Goal: Task Accomplishment & Management: Complete application form

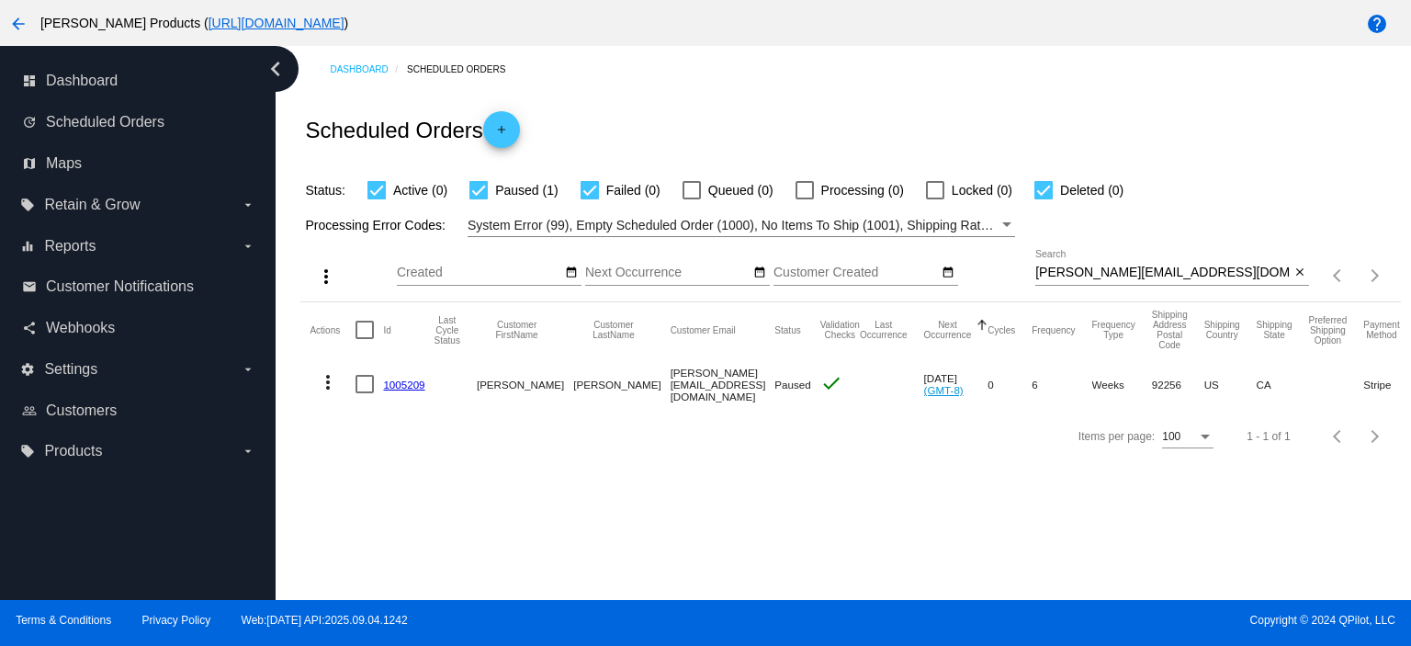
click at [502, 133] on mat-icon "add" at bounding box center [502, 134] width 22 height 22
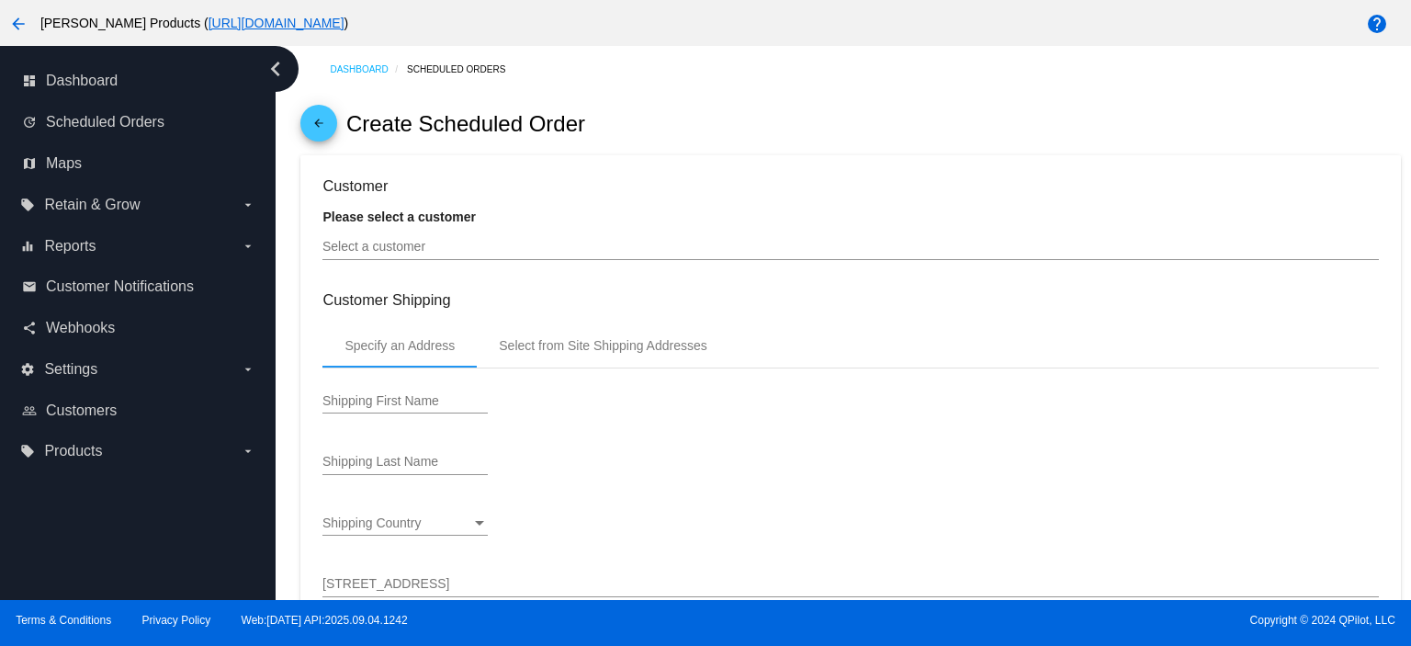
type input "[DATE]"
click at [430, 252] on input "Select a customer" at bounding box center [849, 247] width 1055 height 15
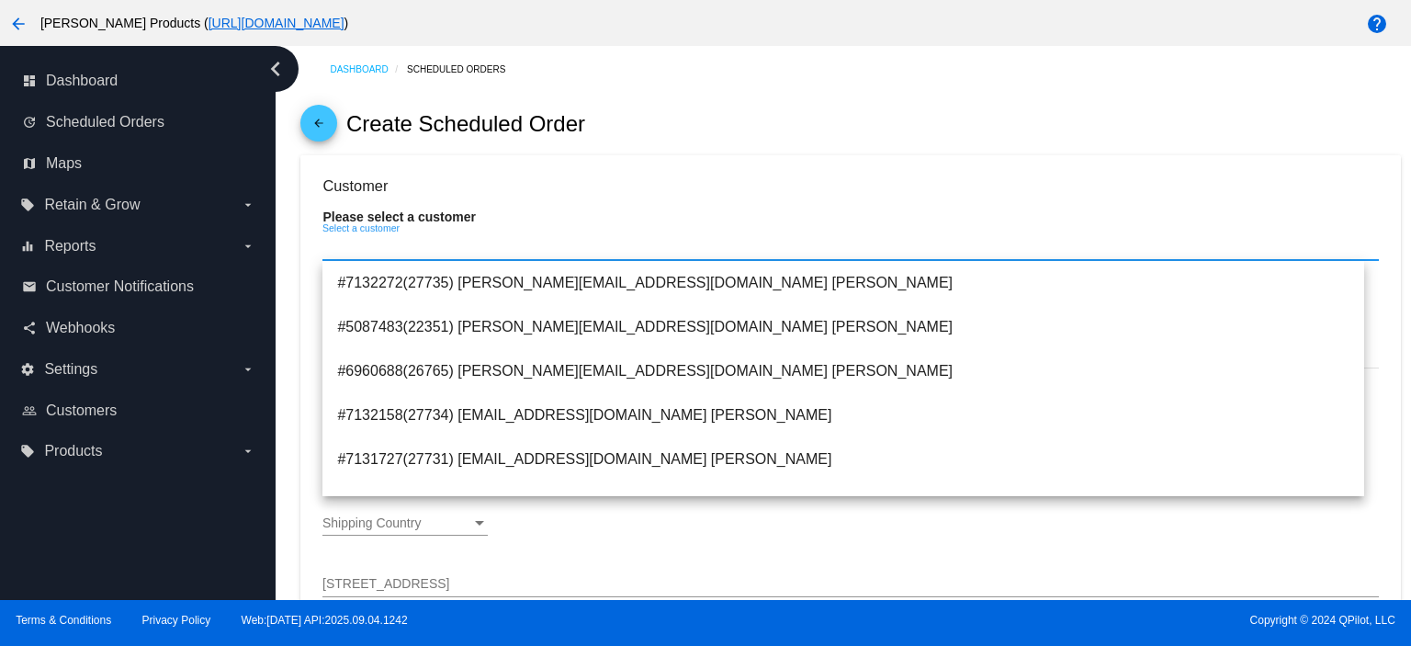
paste input "[PERSON_NAME][EMAIL_ADDRESS][DOMAIN_NAME]"
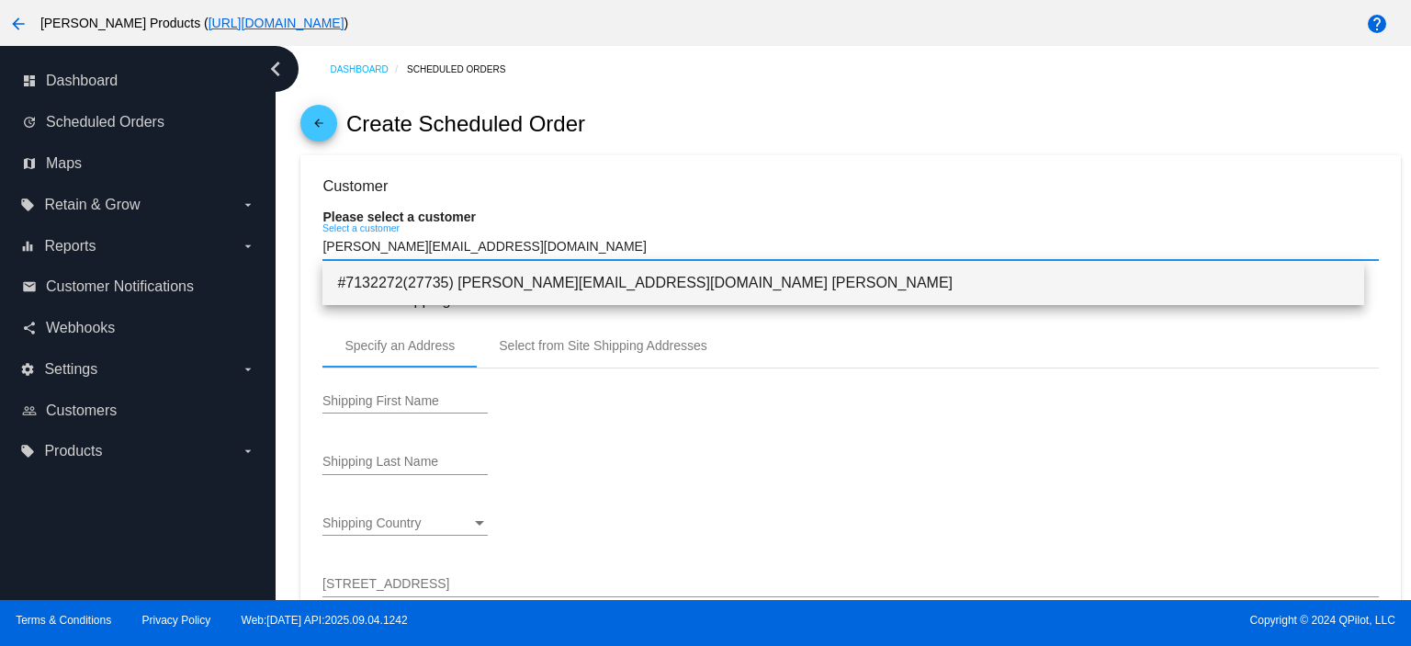
type input "[PERSON_NAME][EMAIL_ADDRESS][DOMAIN_NAME]"
click at [550, 284] on span "#7132272(27735) [PERSON_NAME][EMAIL_ADDRESS][DOMAIN_NAME] [PERSON_NAME]" at bounding box center [843, 283] width 1012 height 44
type input "[PERSON_NAME]"
type input "Grant"
type input "[STREET_ADDRESS]"
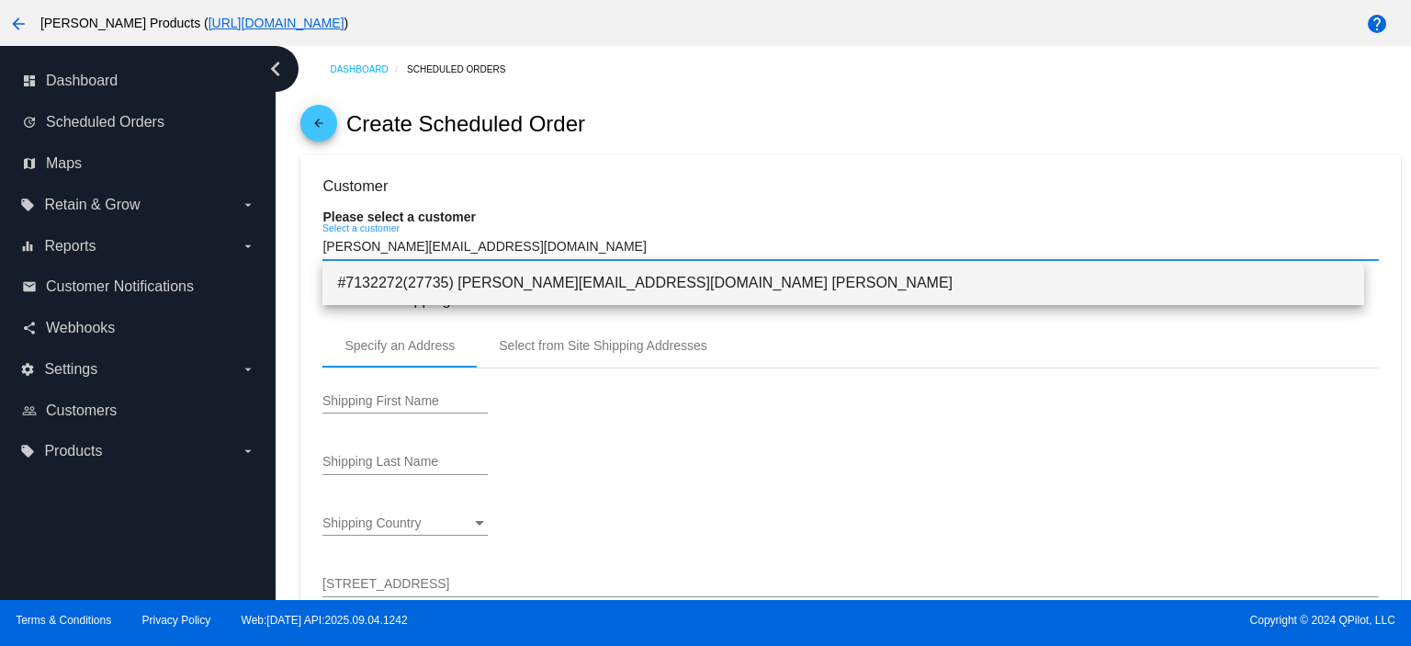
type input "4S"
type input "[US_STATE]"
type input "10128"
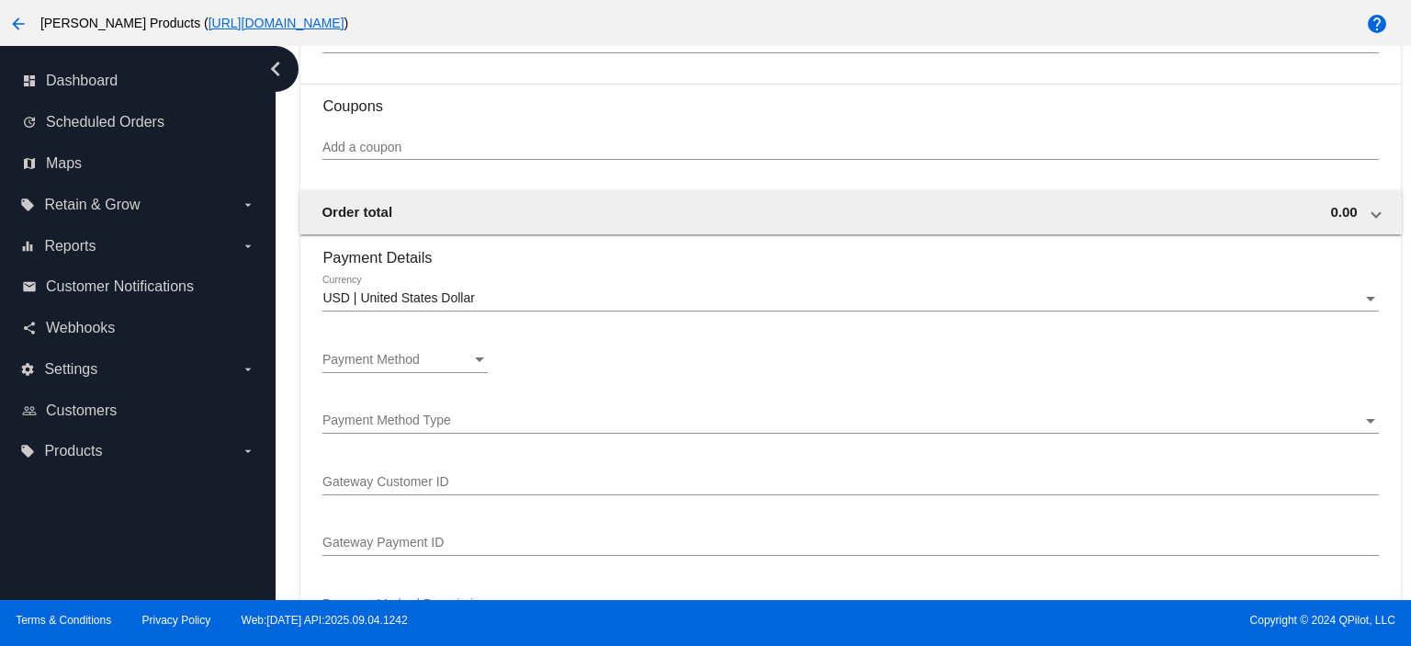
scroll to position [1224, 0]
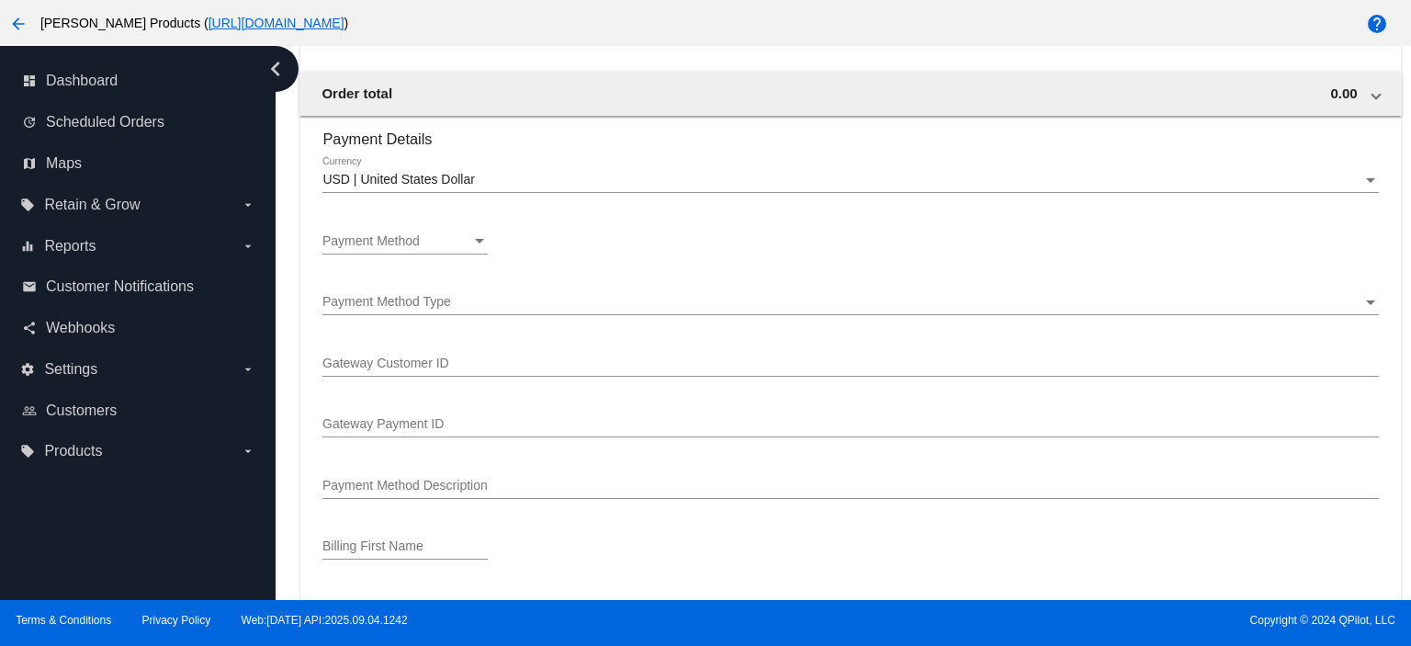
click at [412, 233] on div "Payment Method Payment Method" at bounding box center [404, 237] width 165 height 36
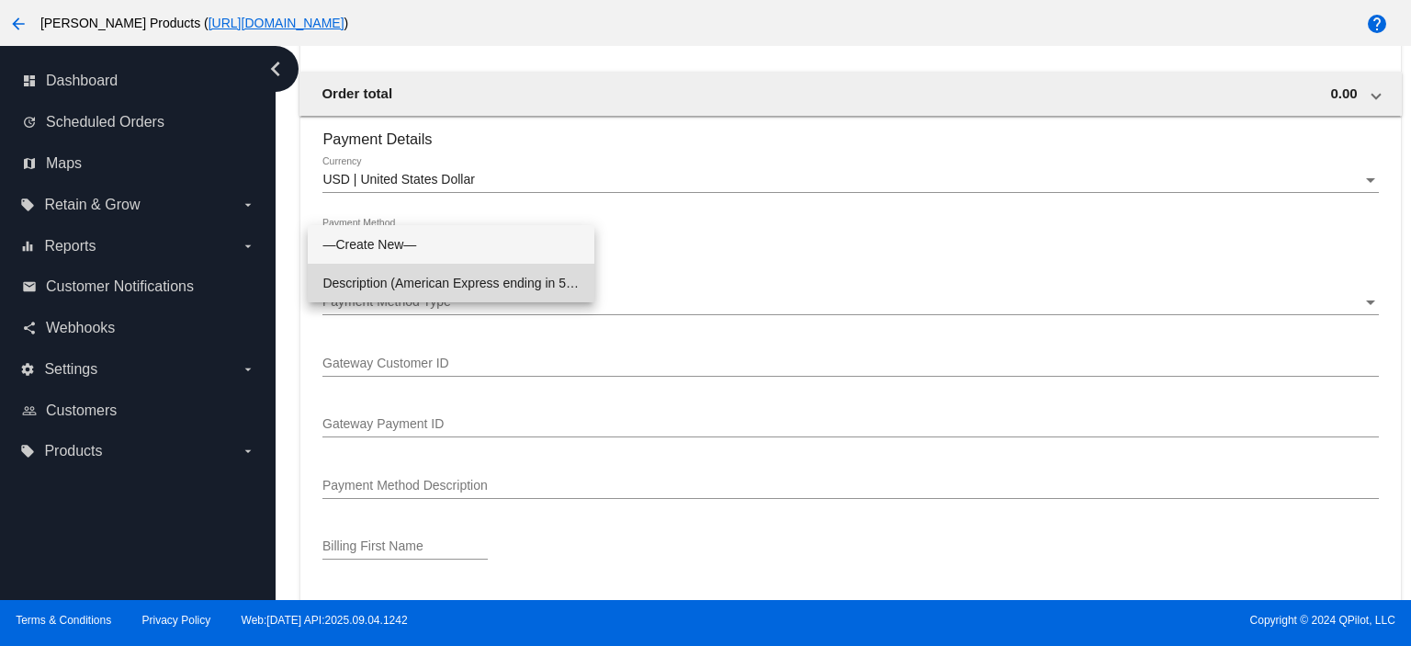
click at [417, 280] on span "Description (American Express ending in 5009 (expires [CREDIT_CARD_DATA])) Gate…" at bounding box center [450, 283] width 257 height 39
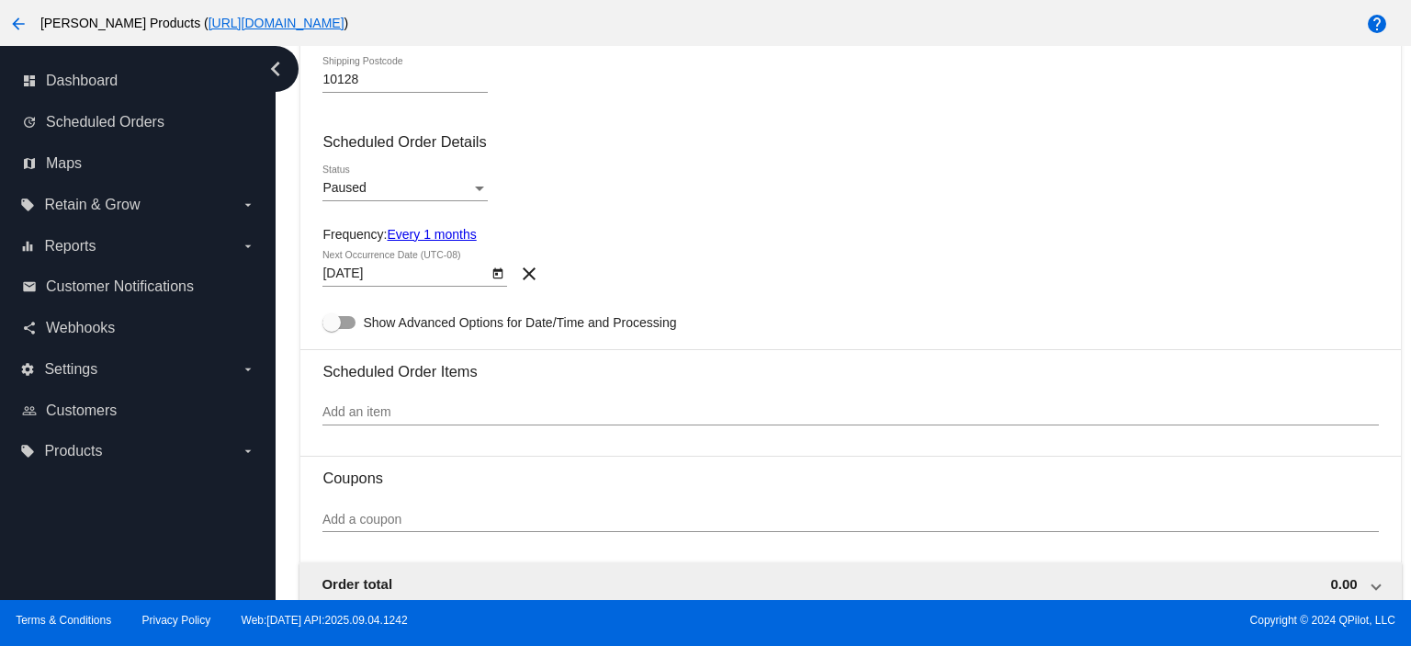
scroll to position [769, 0]
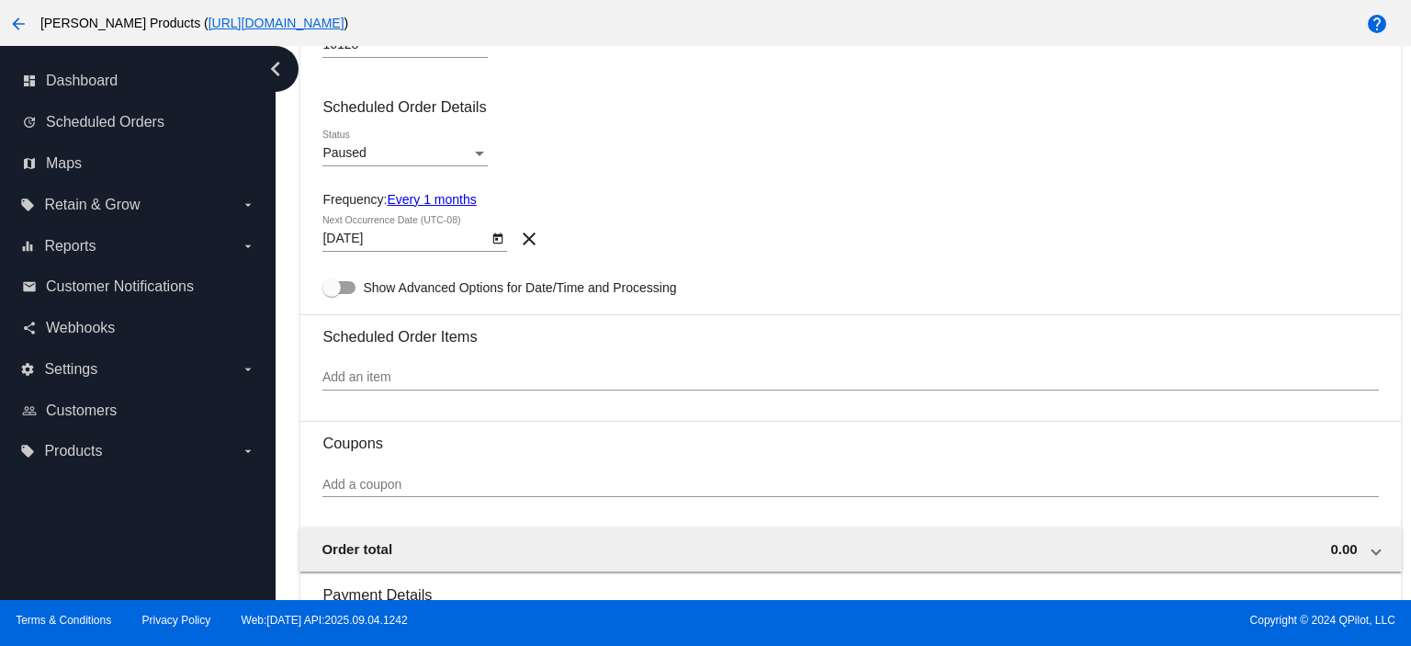
click at [348, 385] on input "Add an item" at bounding box center [849, 377] width 1055 height 15
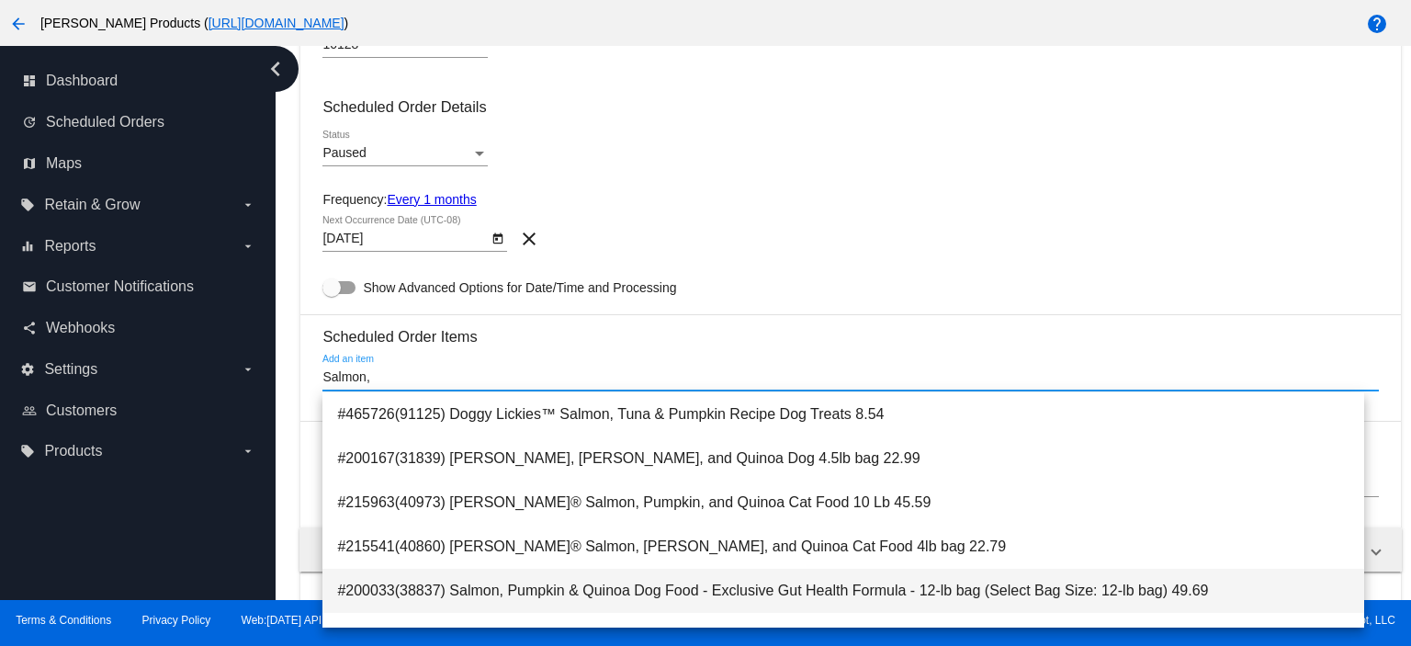
scroll to position [122, 0]
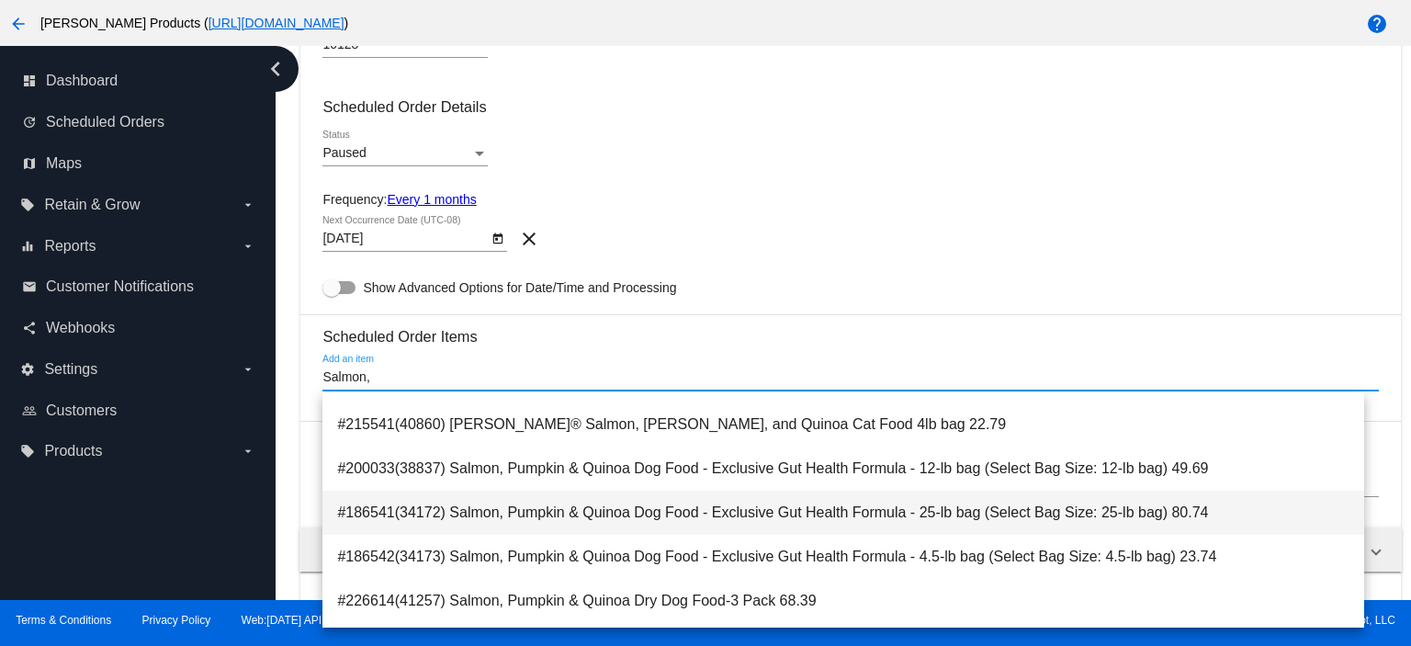
type input "Salmon,"
click at [978, 520] on span "#186541(34172) Salmon, Pumpkin & Quinoa Dog Food - Exclusive Gut Health Formula…" at bounding box center [843, 513] width 1012 height 44
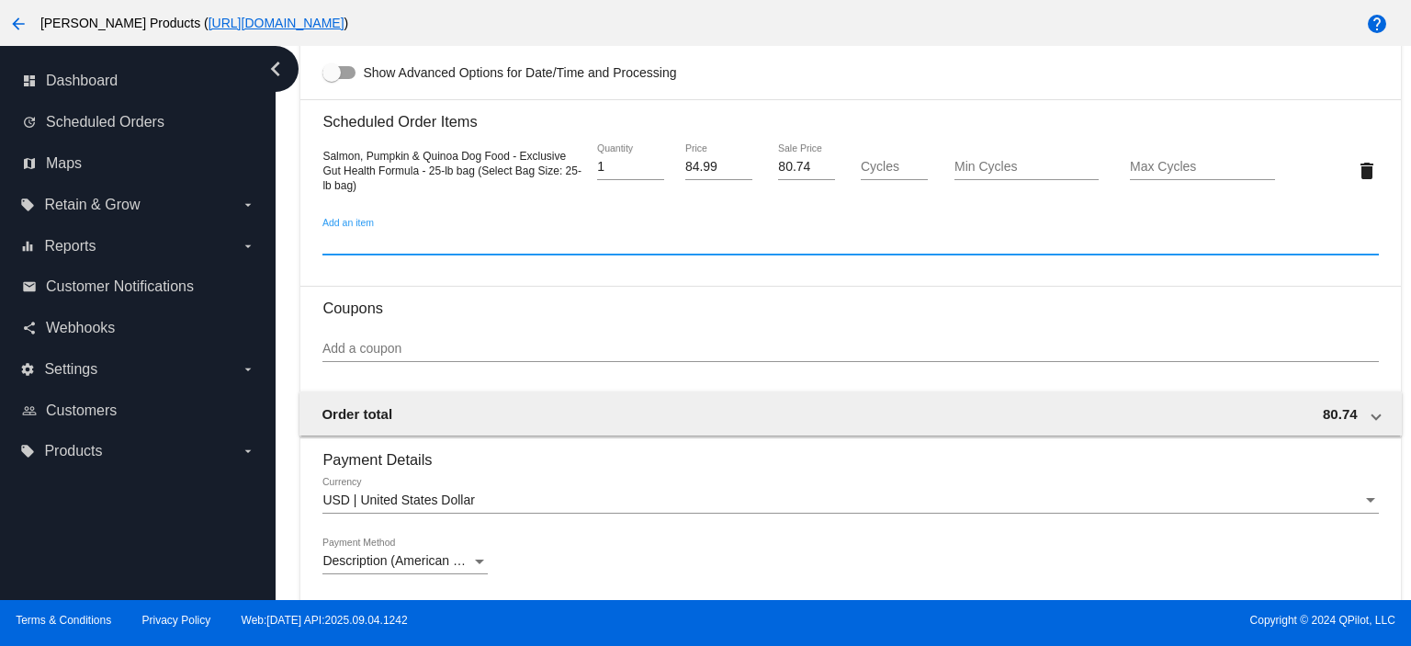
scroll to position [1014, 0]
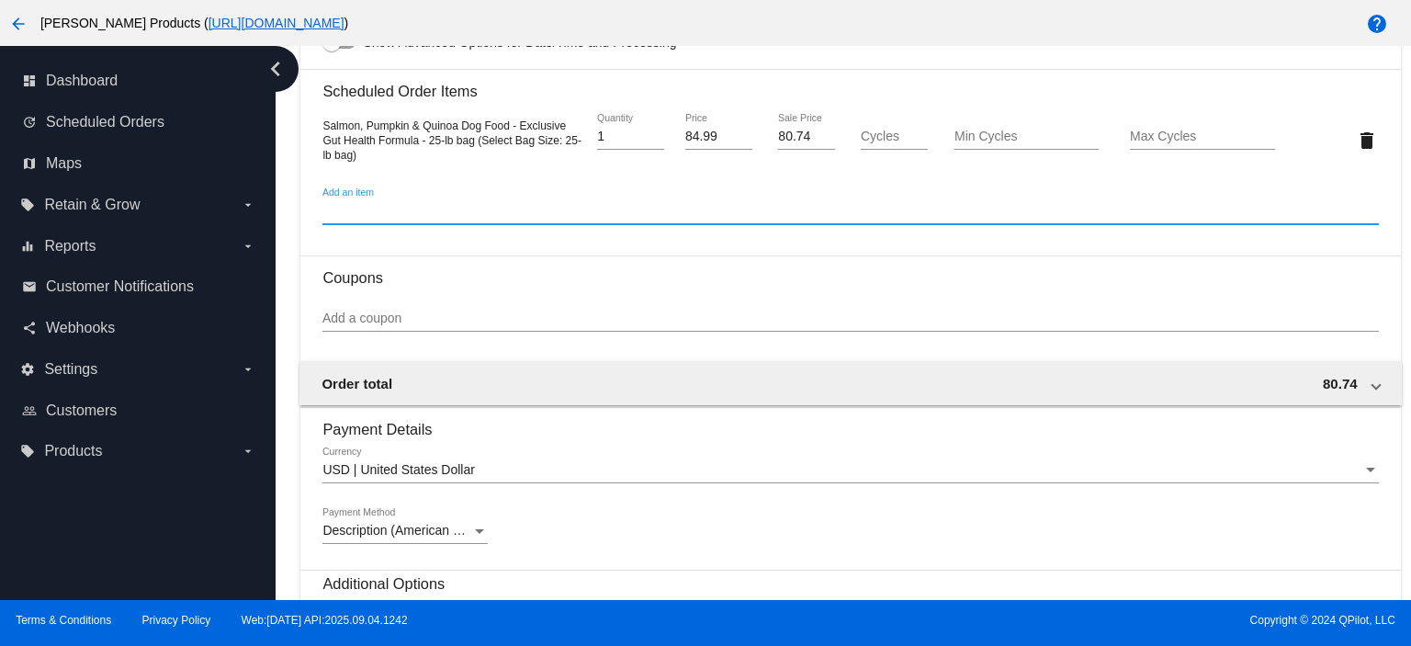
click at [351, 322] on input "Add a coupon" at bounding box center [849, 318] width 1055 height 15
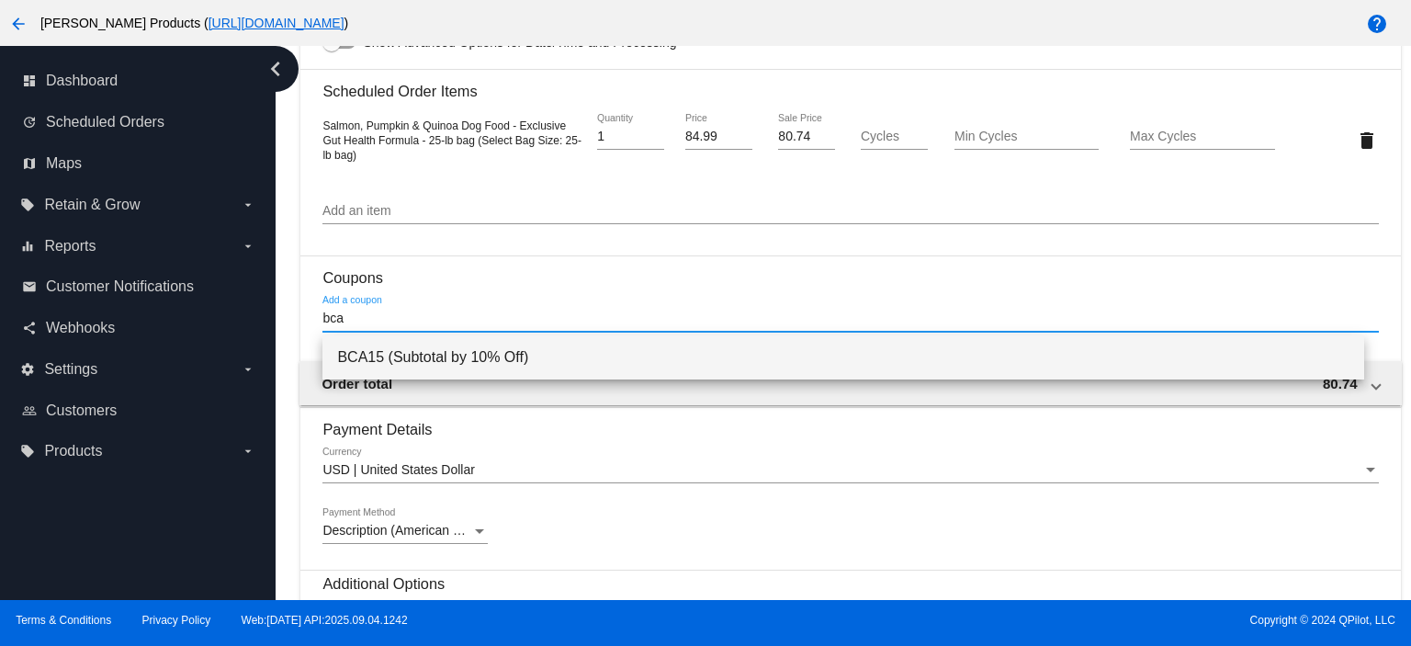
type input "bca"
click at [381, 365] on span "BCA15 (Subtotal by 10% Off)" at bounding box center [843, 357] width 1012 height 44
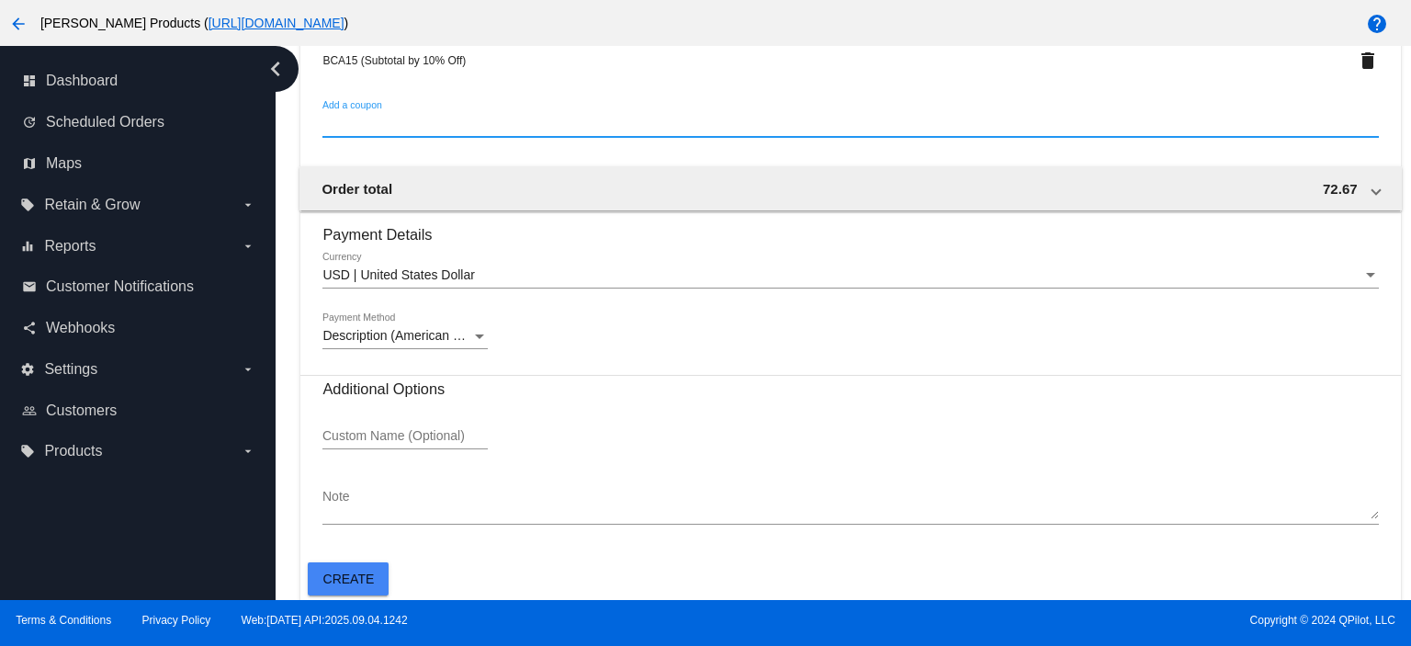
scroll to position [1280, 0]
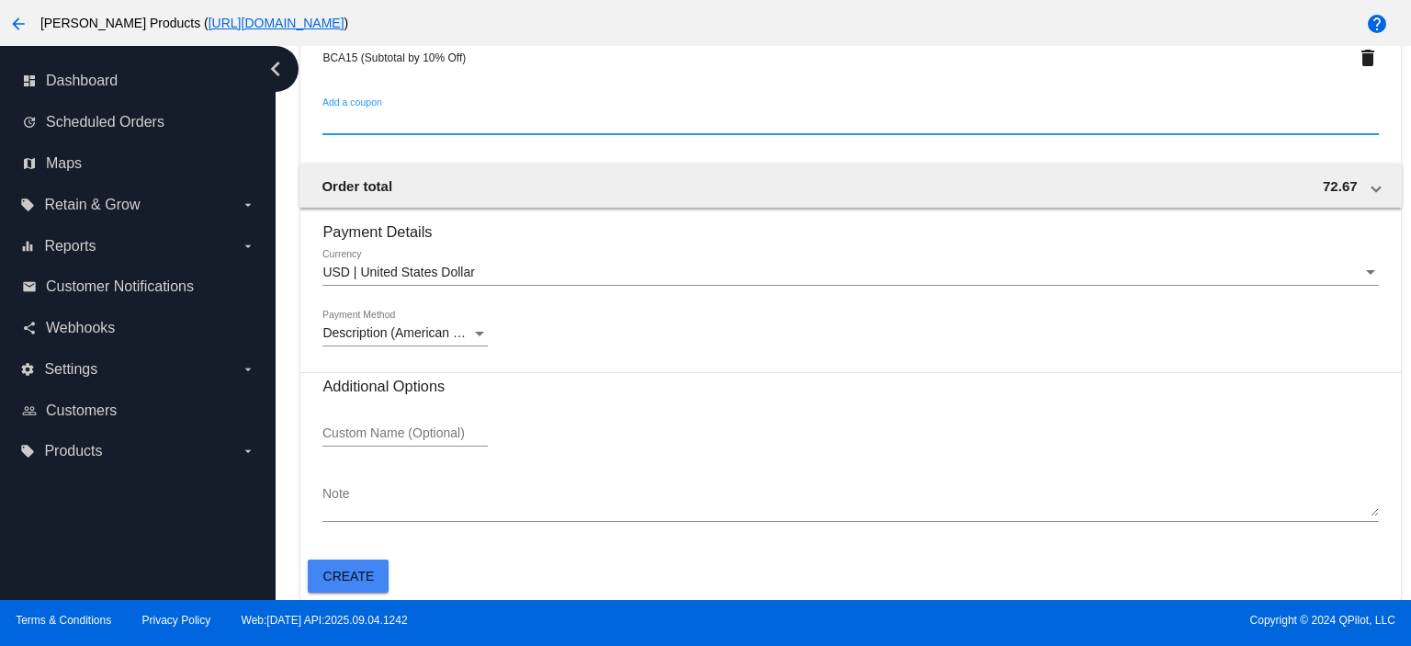
click at [368, 580] on span "Create" at bounding box center [348, 576] width 51 height 15
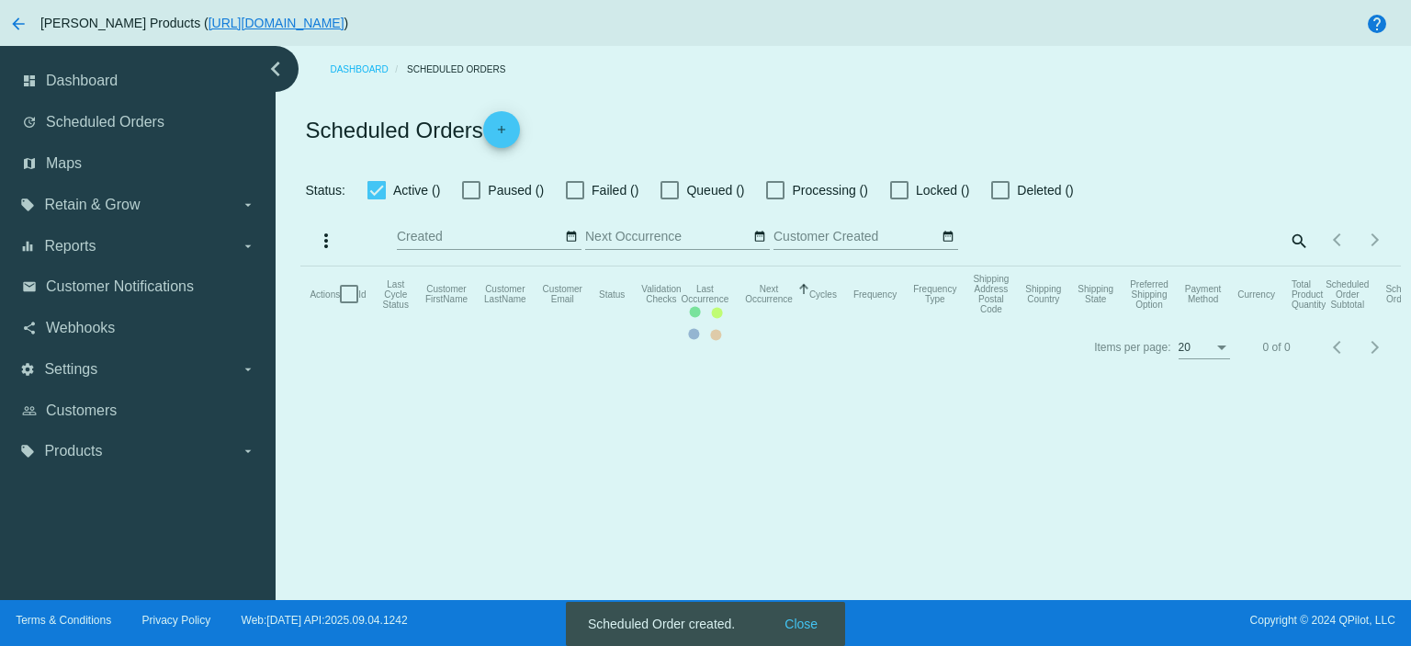
checkbox input "true"
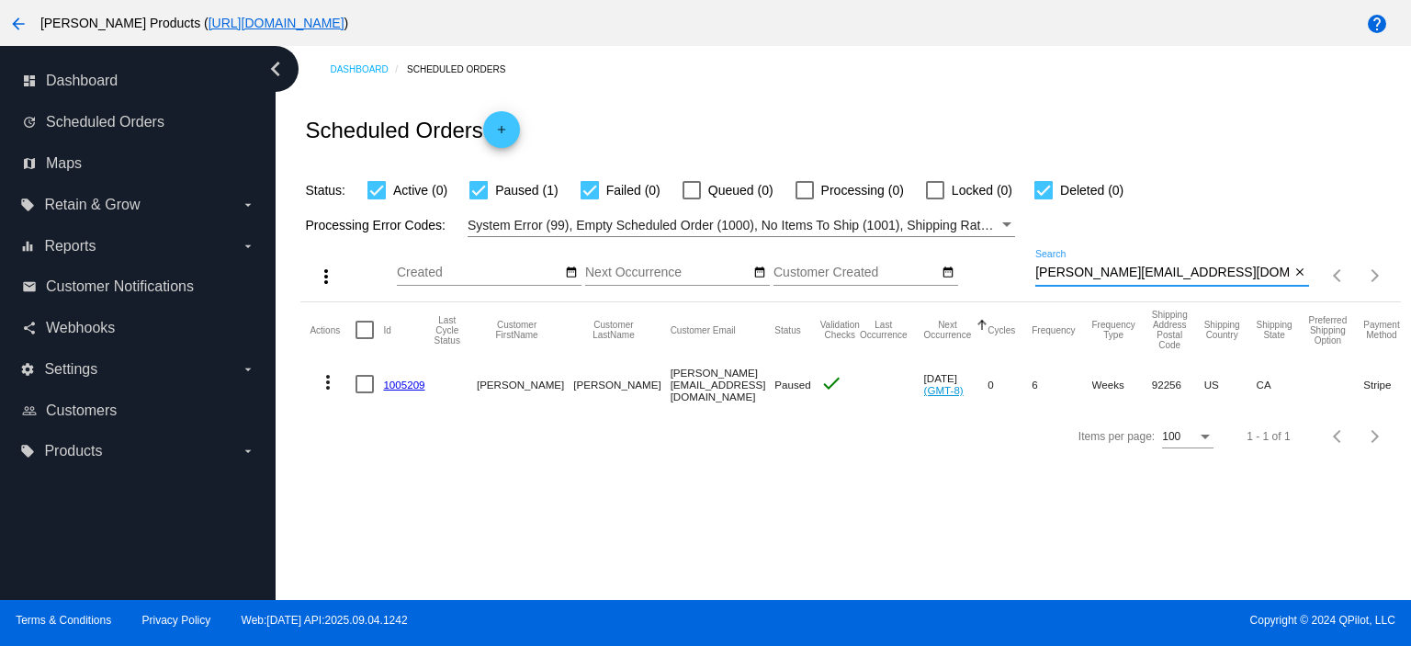
drag, startPoint x: 1225, startPoint y: 269, endPoint x: 981, endPoint y: 282, distance: 244.7
click at [981, 282] on div "more_vert Sep Jan Feb Mar [DATE]" at bounding box center [850, 269] width 1100 height 65
paste input "[PERSON_NAME]@dekardesign"
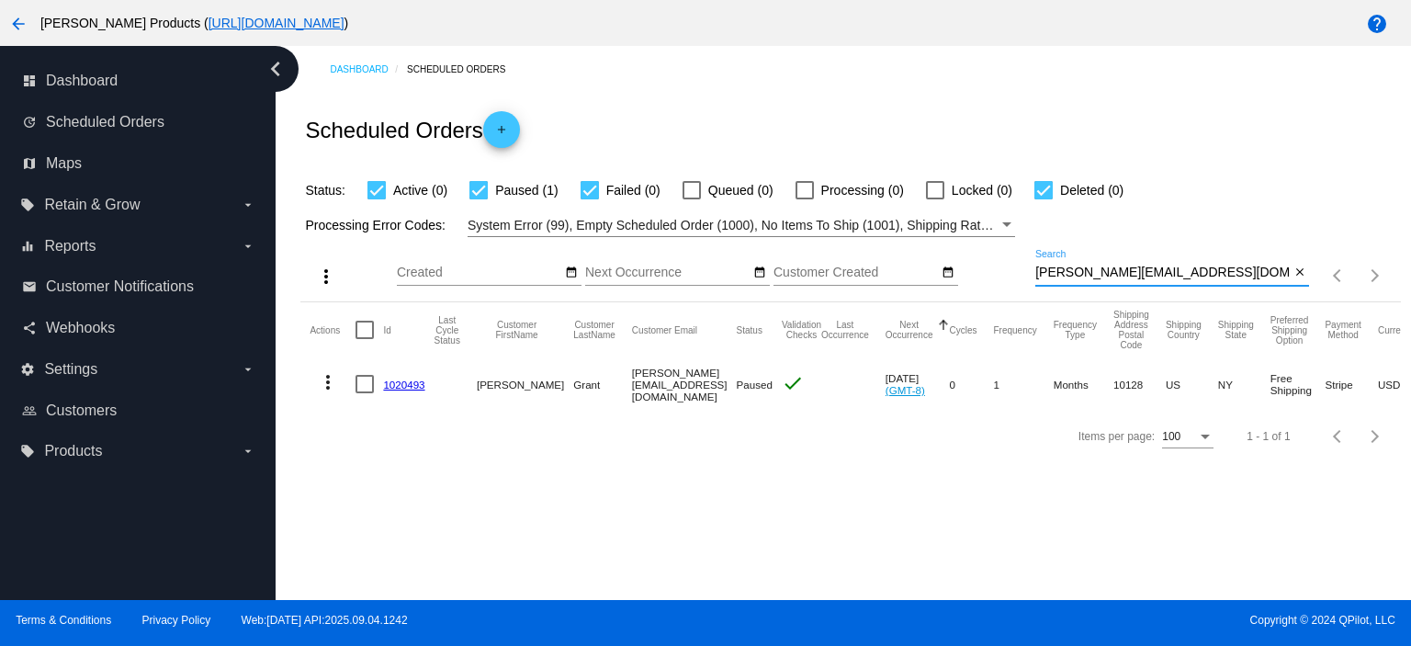
type input "[PERSON_NAME][EMAIL_ADDRESS][DOMAIN_NAME]"
click at [418, 384] on link "1020493" at bounding box center [403, 384] width 41 height 12
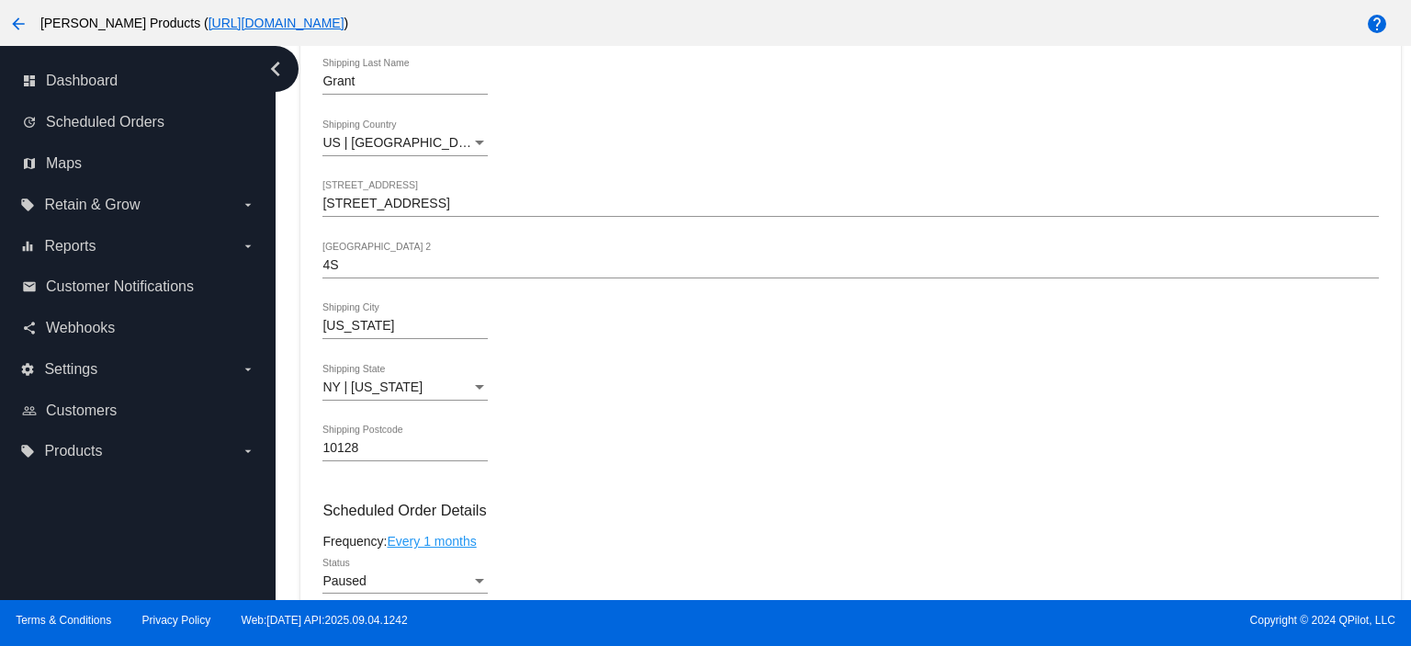
scroll to position [612, 0]
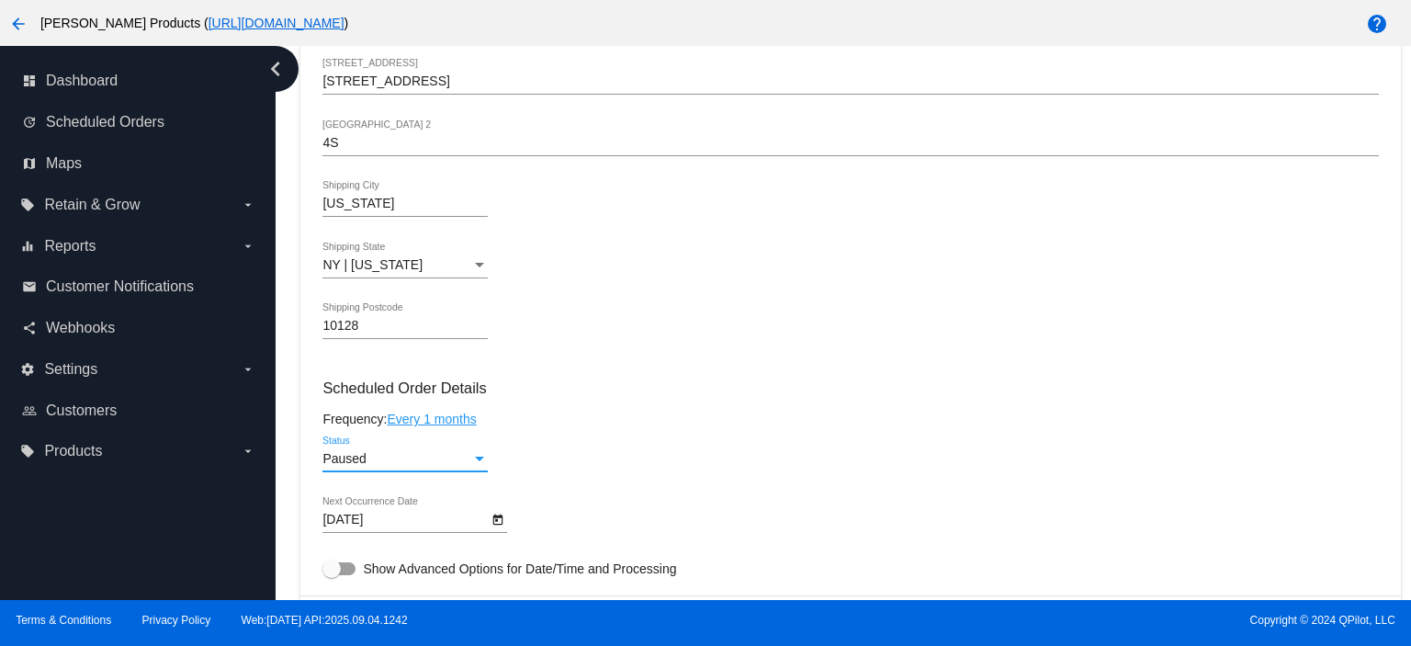
click at [359, 463] on span "Paused" at bounding box center [343, 458] width 43 height 15
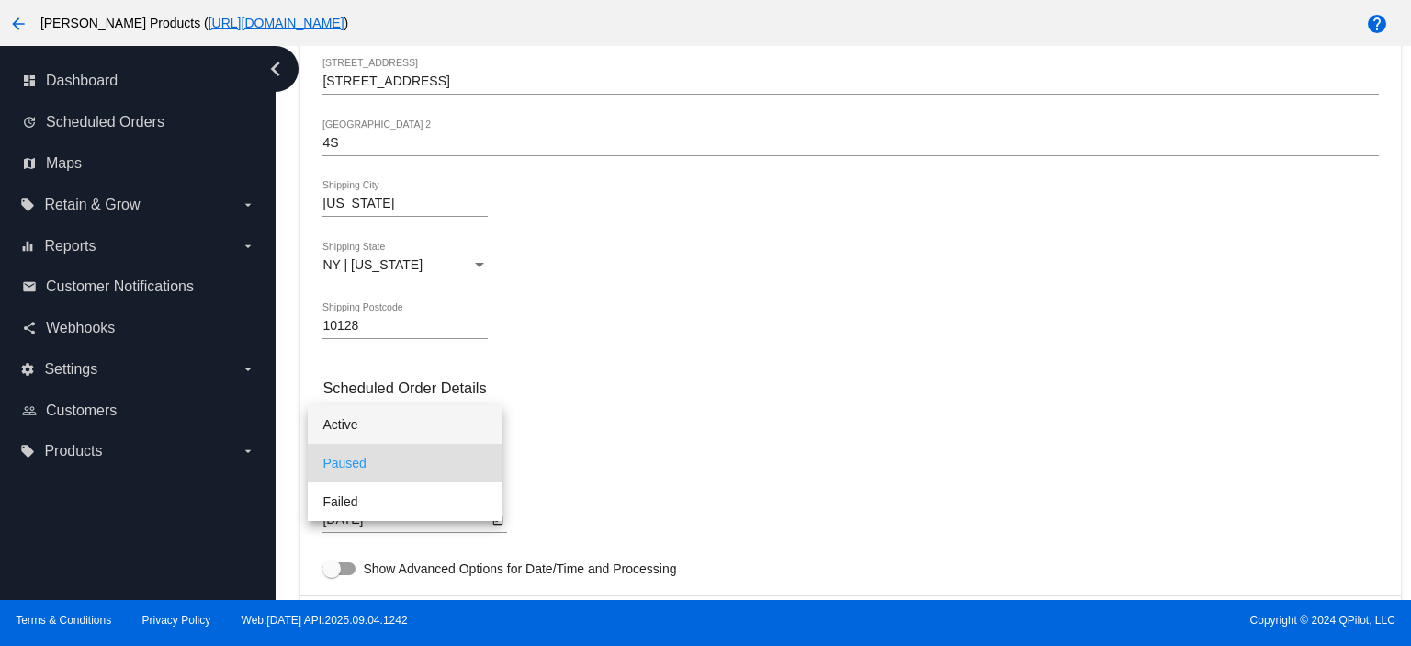
click at [364, 426] on span "Active" at bounding box center [404, 424] width 165 height 39
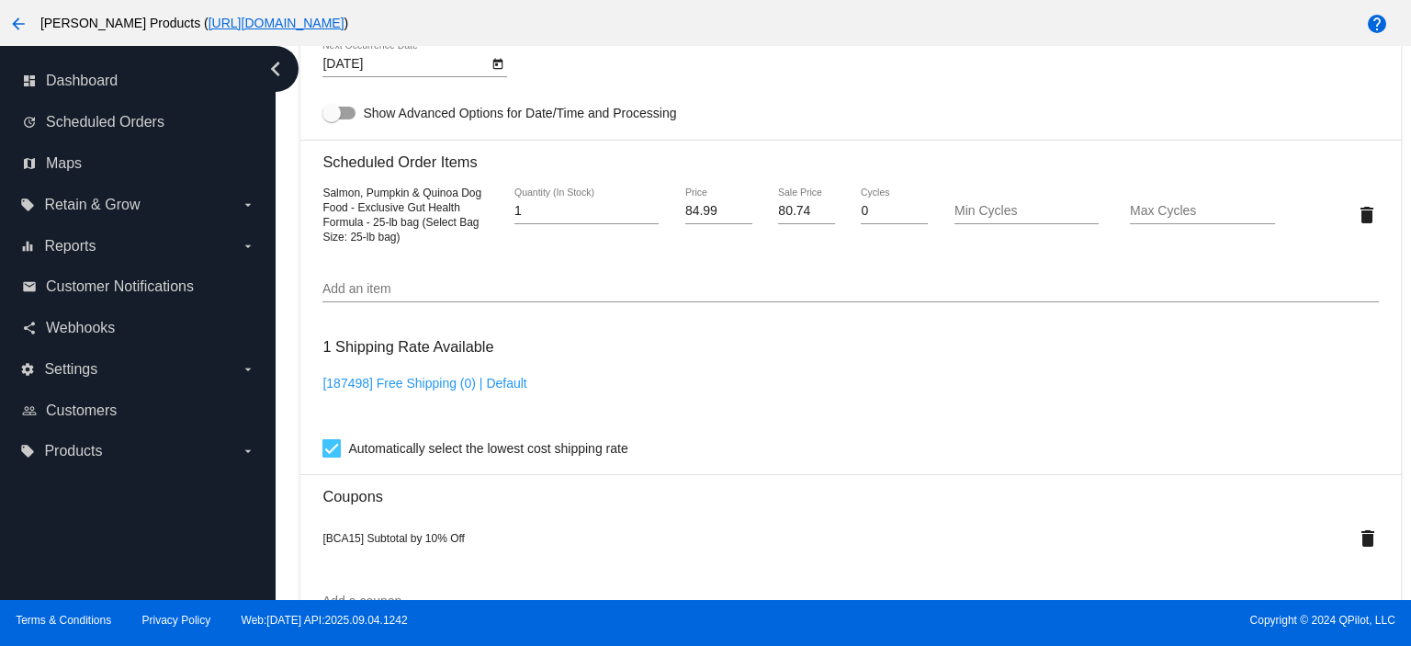
scroll to position [1102, 0]
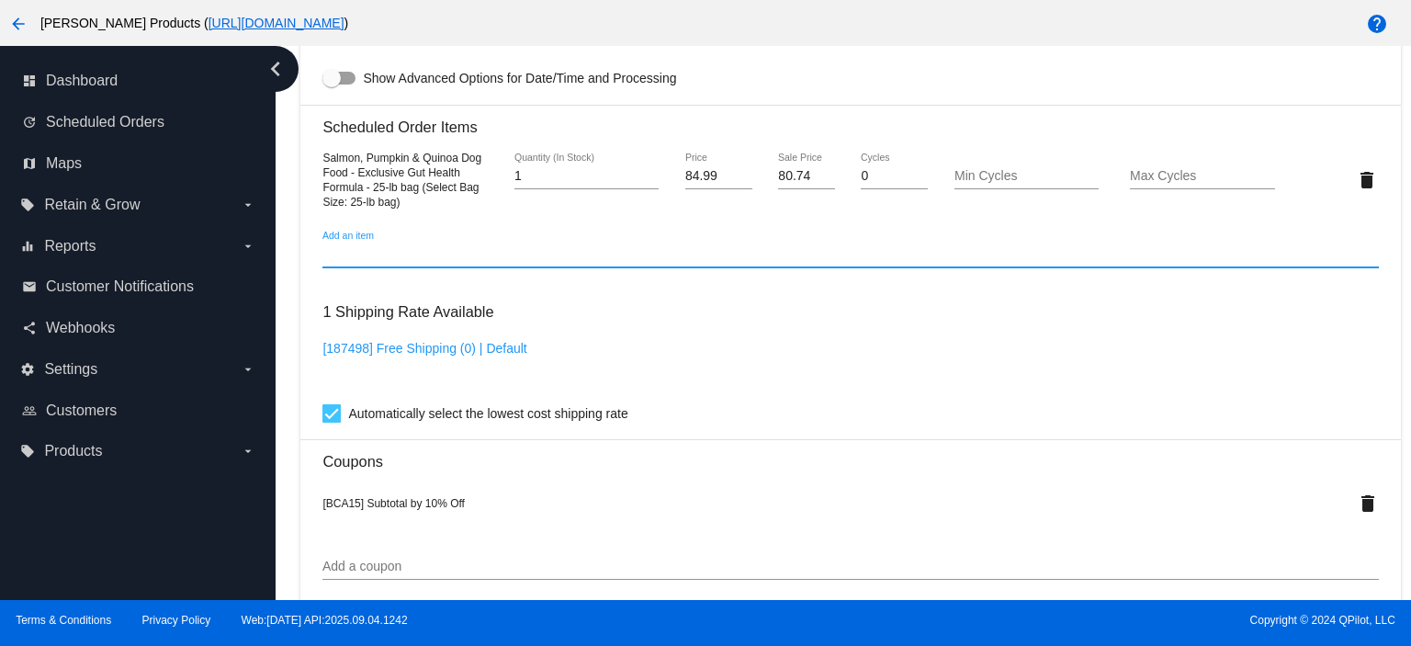
click at [352, 261] on input "Add an item" at bounding box center [849, 254] width 1055 height 15
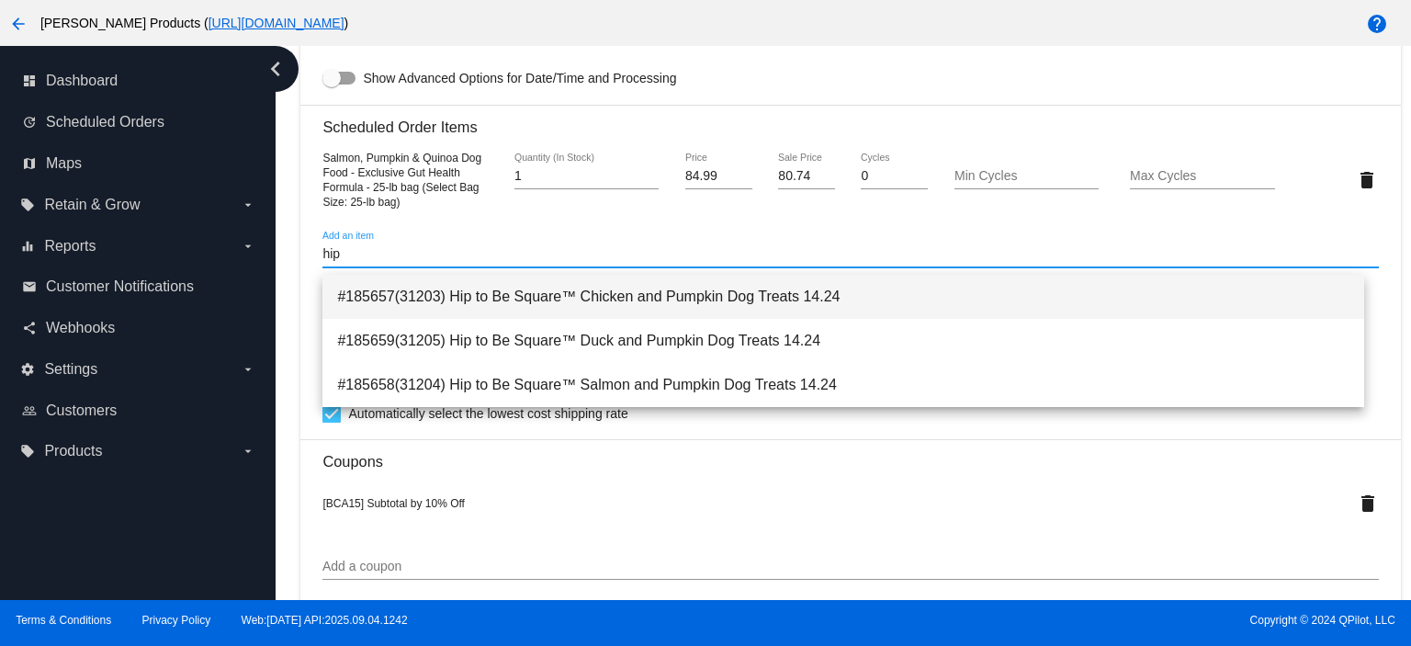
type input "hip"
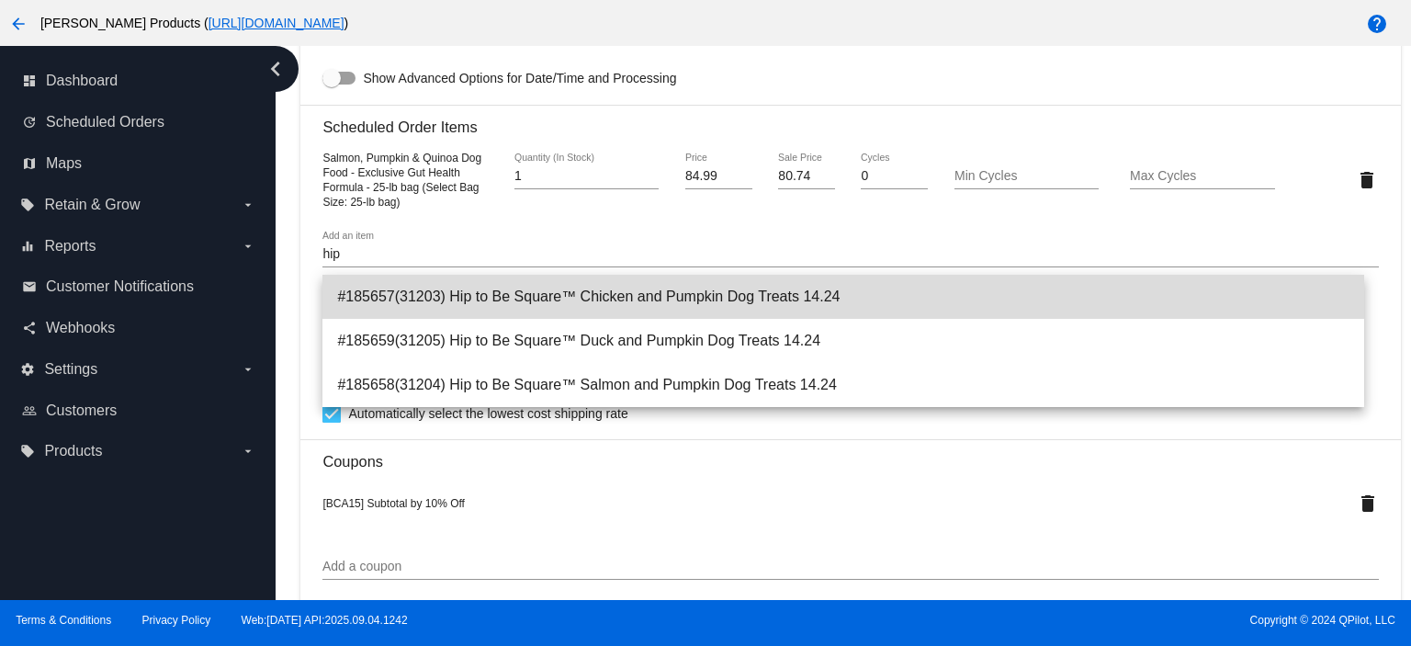
click at [594, 299] on span "#185657(31203) Hip to Be Square™ Chicken and Pumpkin Dog Treats 14.24" at bounding box center [843, 297] width 1012 height 44
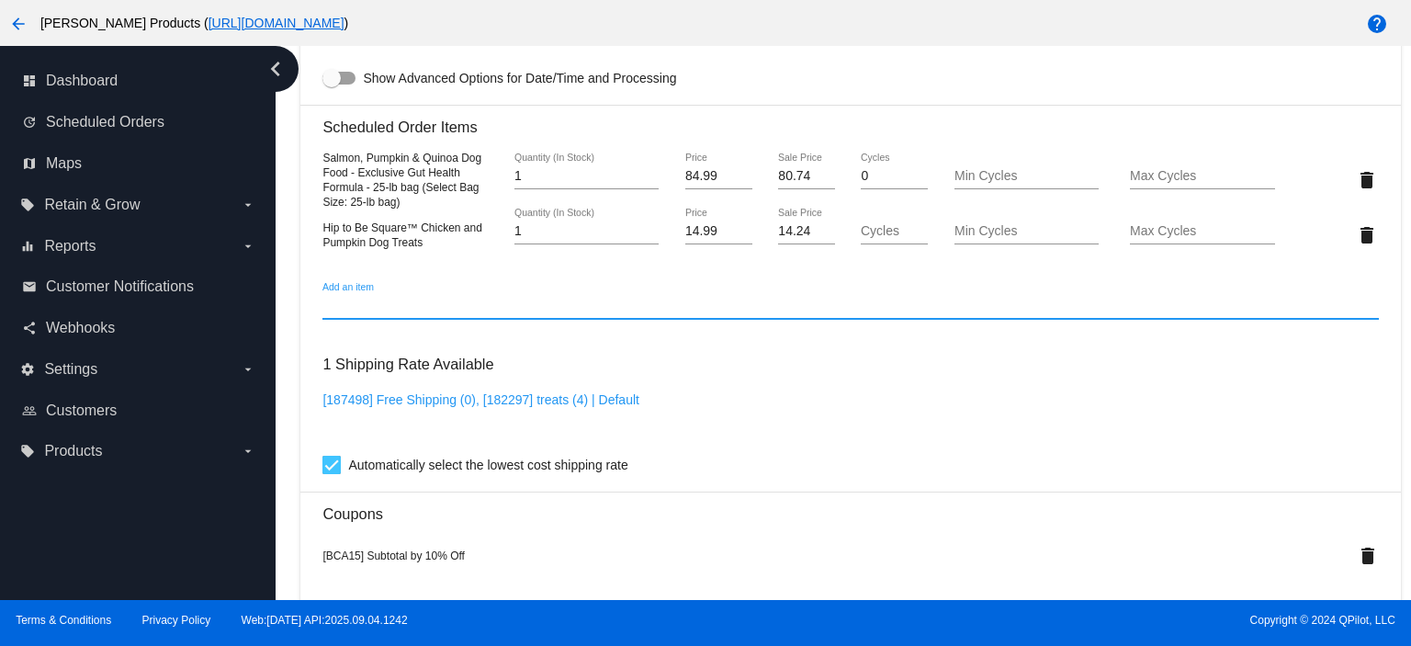
click at [382, 310] on input "Add an item" at bounding box center [849, 306] width 1055 height 15
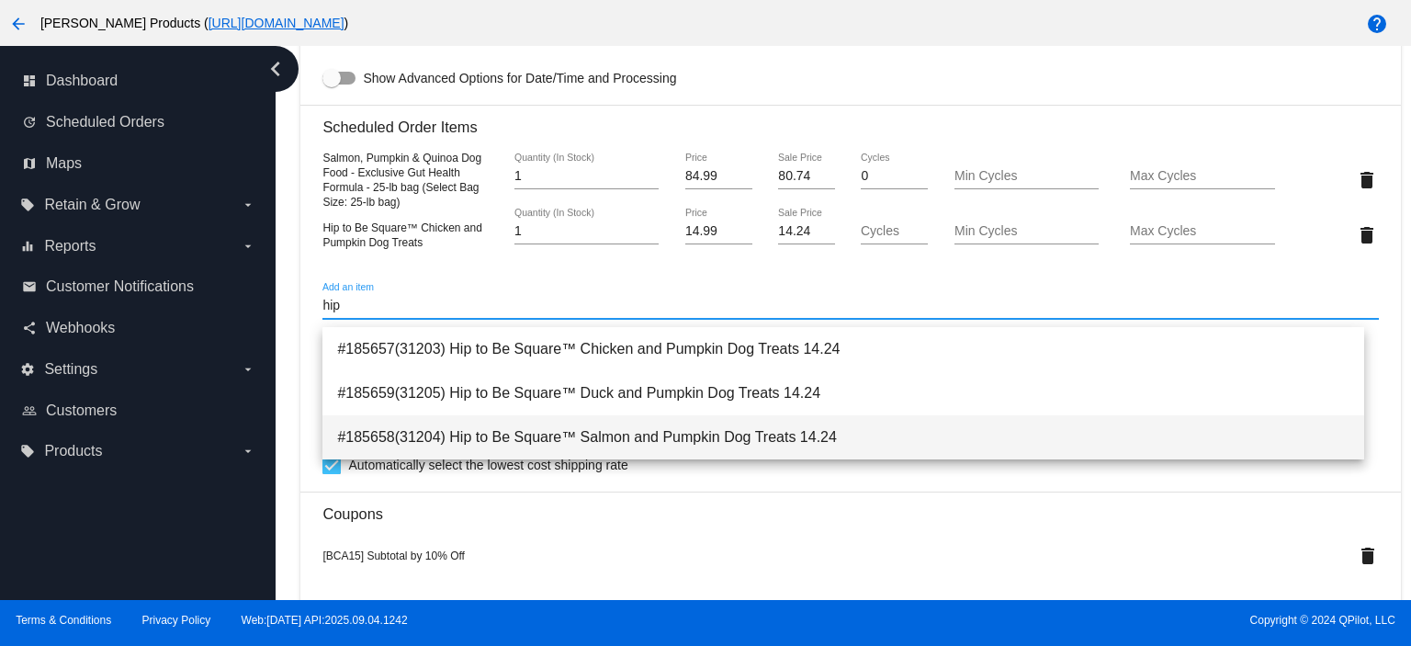
type input "hip"
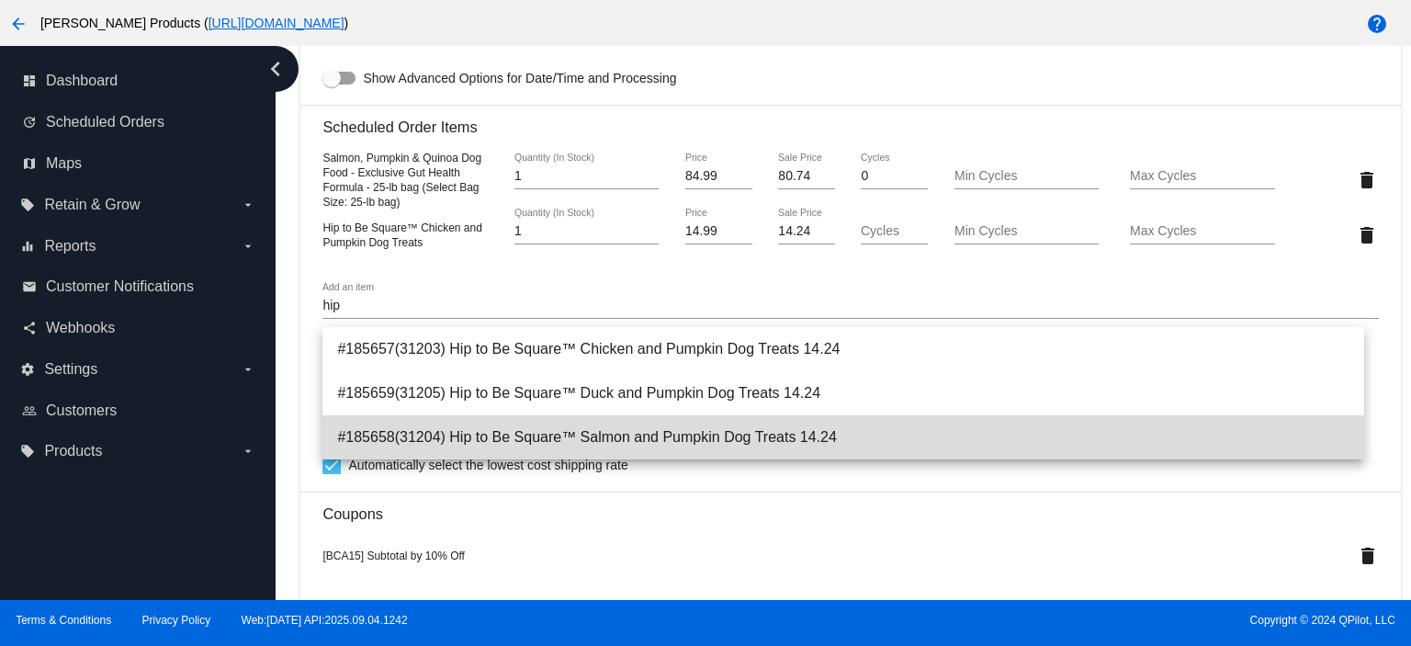
click at [662, 430] on span "#185658(31204) Hip to Be Square™ Salmon and Pumpkin Dog Treats 14.24" at bounding box center [843, 437] width 1012 height 44
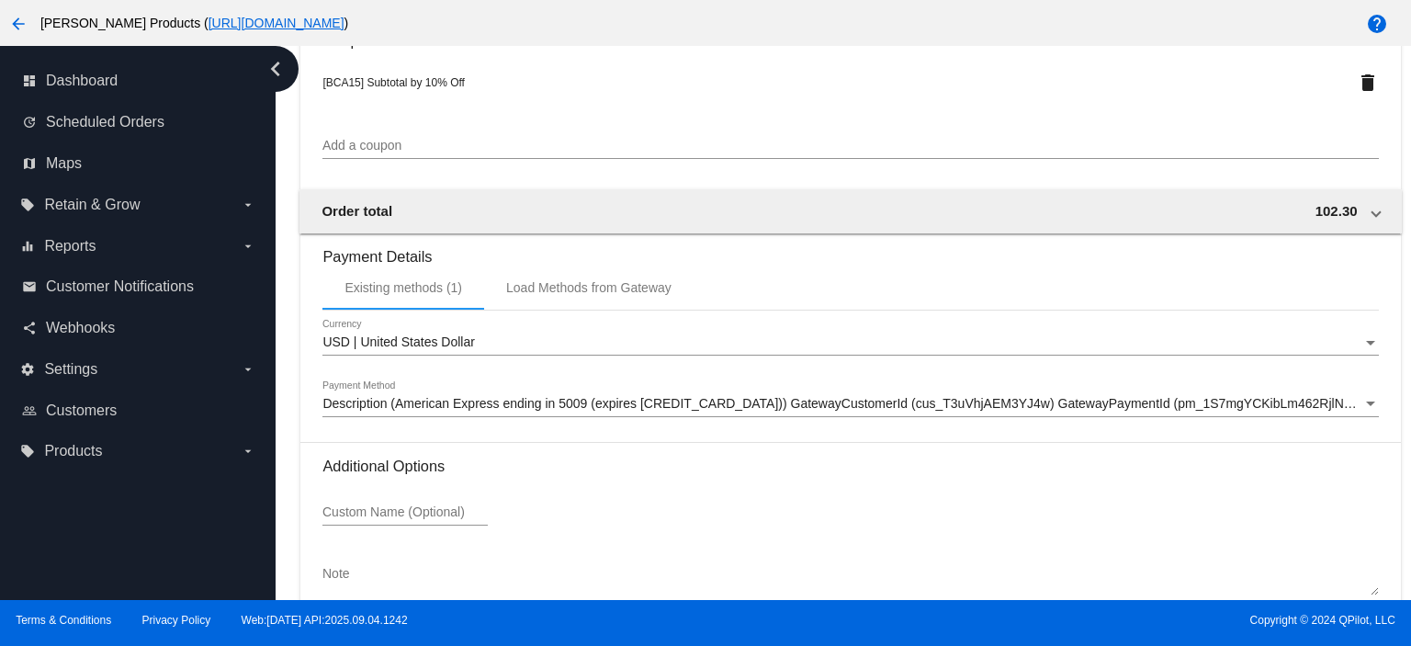
scroll to position [1737, 0]
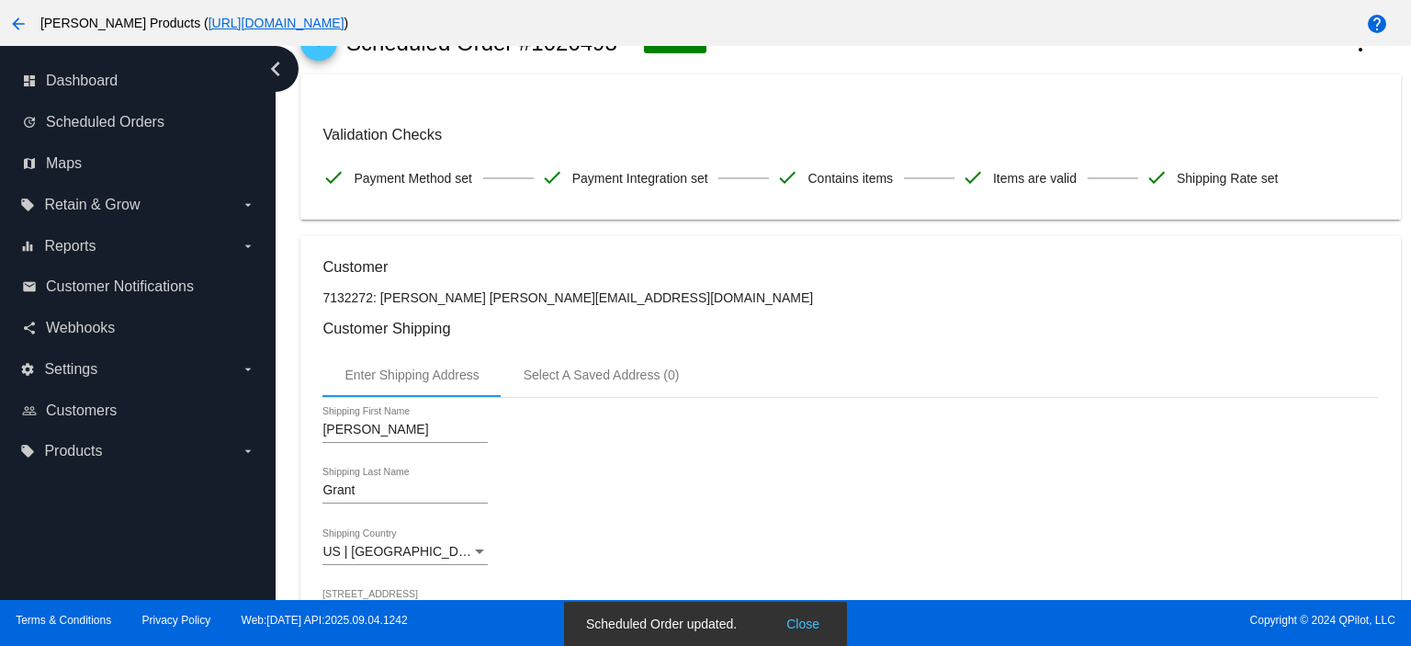
scroll to position [0, 0]
